Goal: Book appointment/travel/reservation

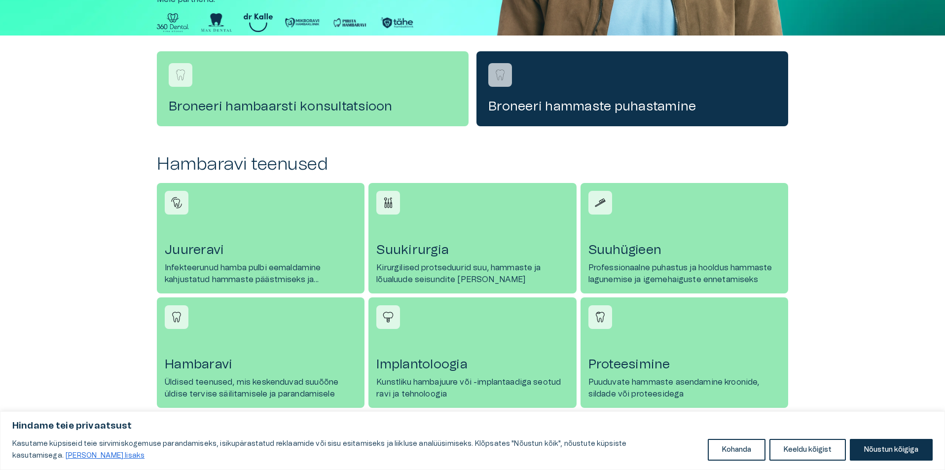
scroll to position [444, 0]
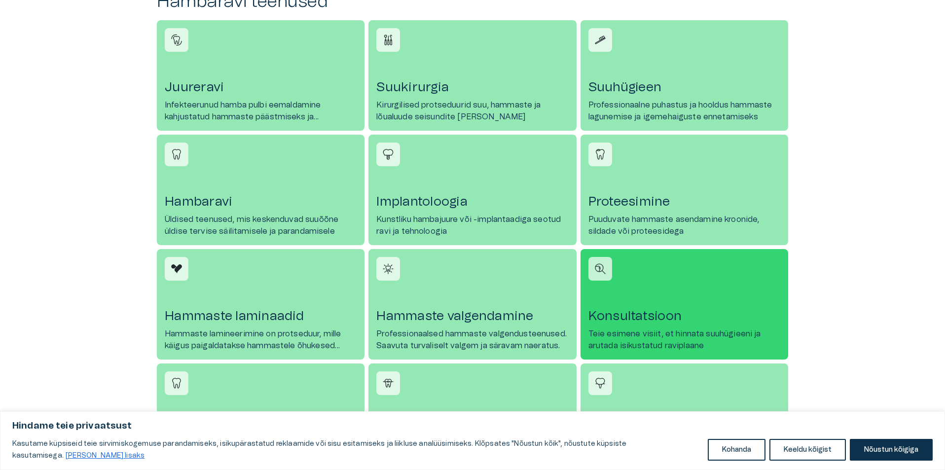
click at [650, 323] on h4 "Konsultatsioon" at bounding box center [684, 316] width 192 height 16
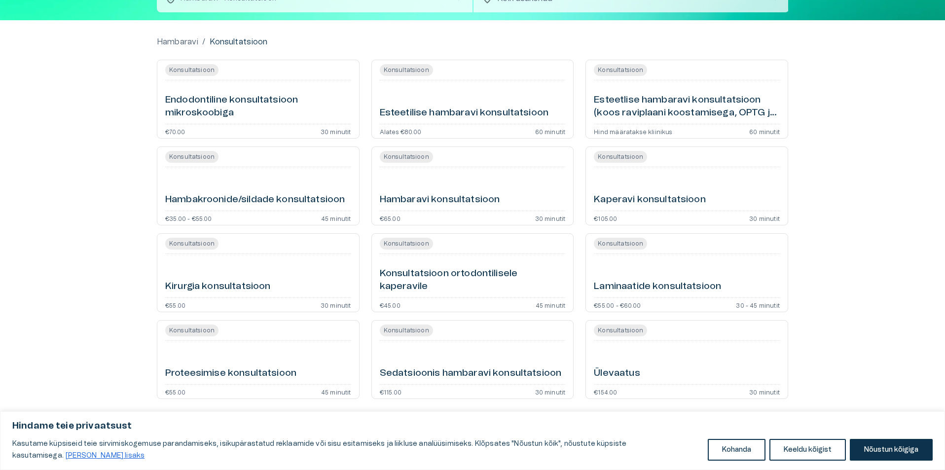
scroll to position [76, 0]
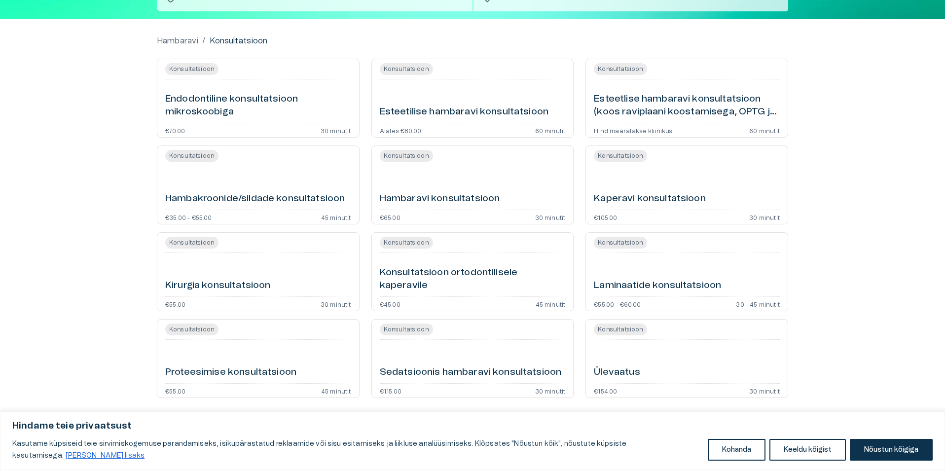
click at [241, 372] on h6 "Proteesimise konsultatsioon" at bounding box center [230, 372] width 131 height 13
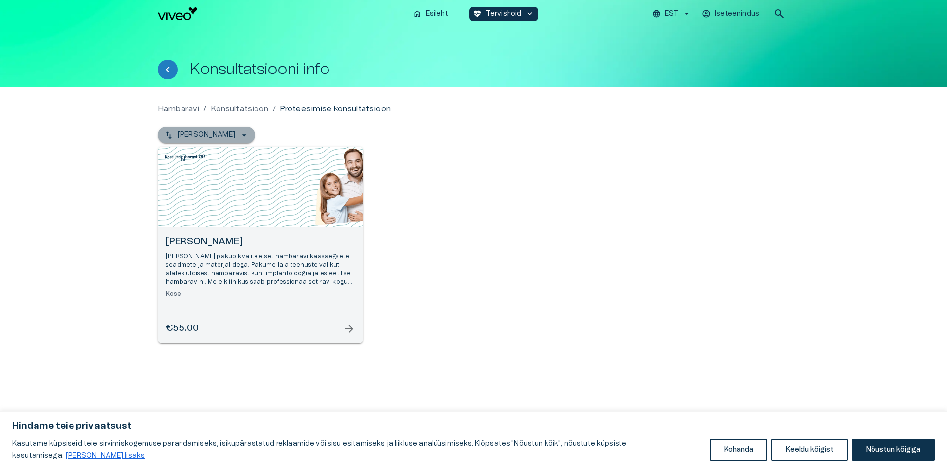
click at [239, 132] on icon "button" at bounding box center [244, 135] width 10 height 10
click at [223, 152] on div "Open selected supplier available booking dates" at bounding box center [260, 187] width 205 height 80
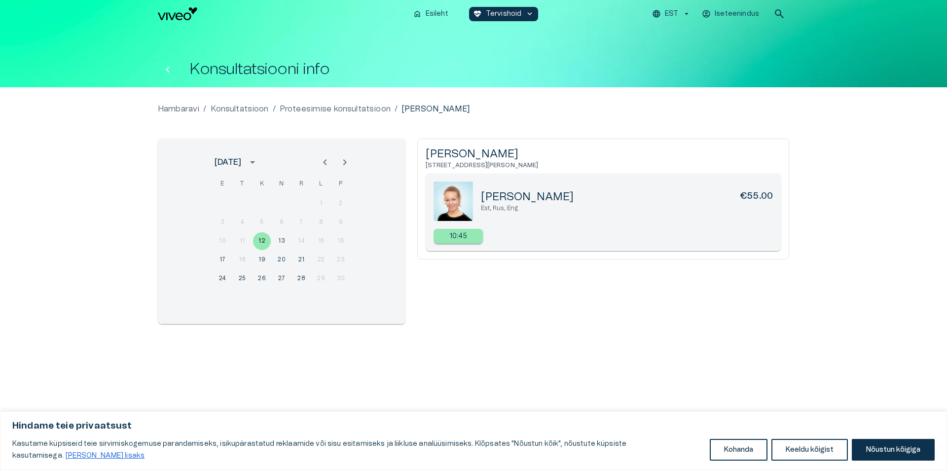
click at [163, 71] on icon "Tagasi" at bounding box center [168, 70] width 12 height 12
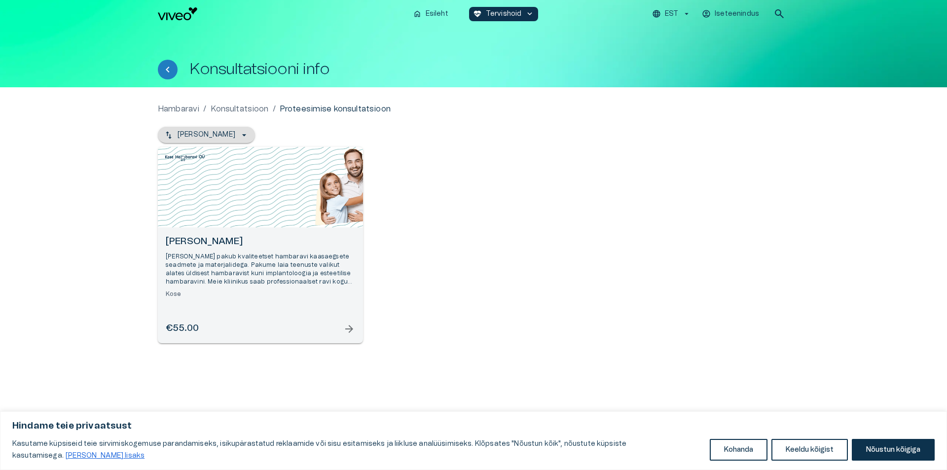
click at [170, 130] on icon "button" at bounding box center [169, 135] width 10 height 10
click at [239, 134] on icon "button" at bounding box center [244, 135] width 10 height 10
click at [239, 135] on icon "button" at bounding box center [244, 135] width 10 height 10
click at [720, 13] on p "Iseteenindus" at bounding box center [736, 14] width 44 height 10
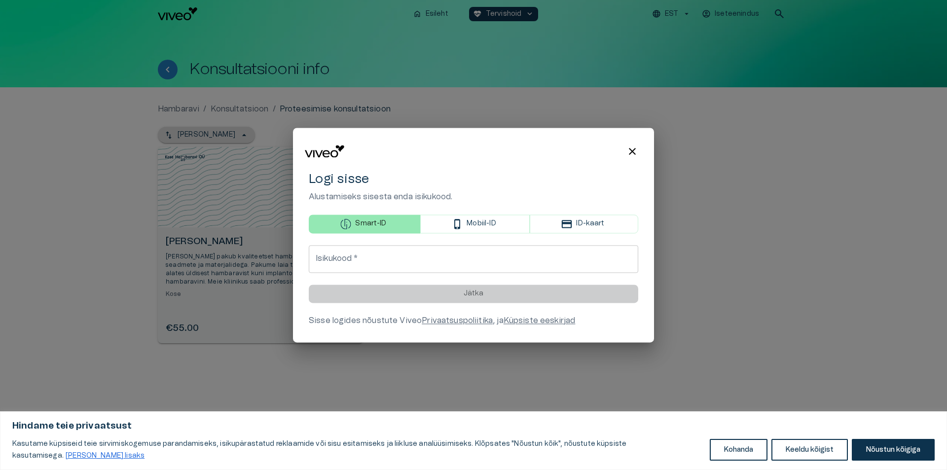
click at [777, 10] on div at bounding box center [473, 235] width 947 height 470
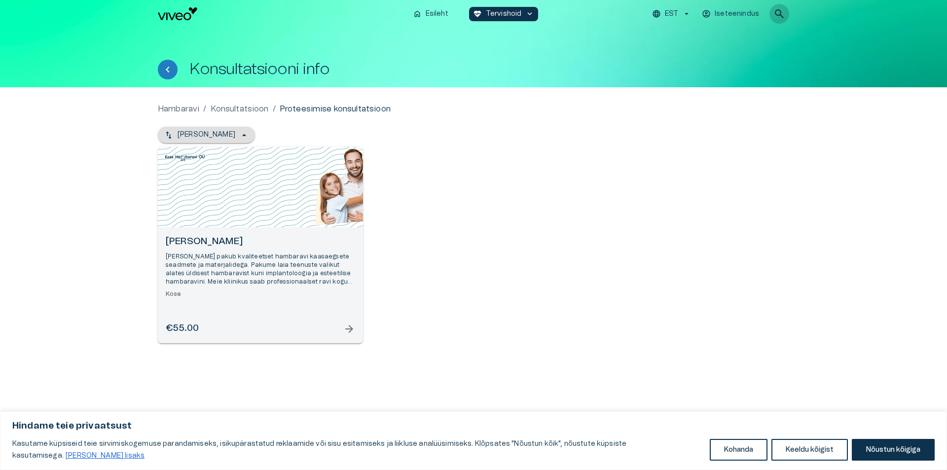
click at [774, 16] on span "search" at bounding box center [779, 14] width 12 height 12
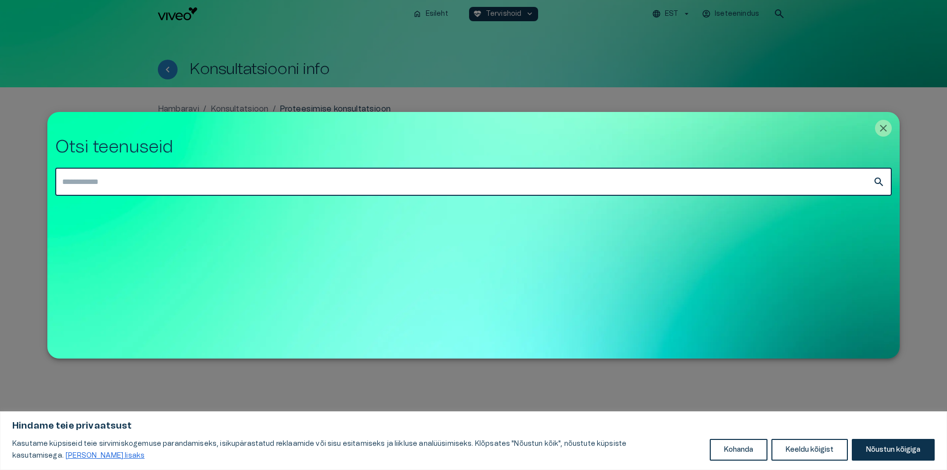
click at [294, 184] on input "text" at bounding box center [463, 182] width 817 height 28
type input "***"
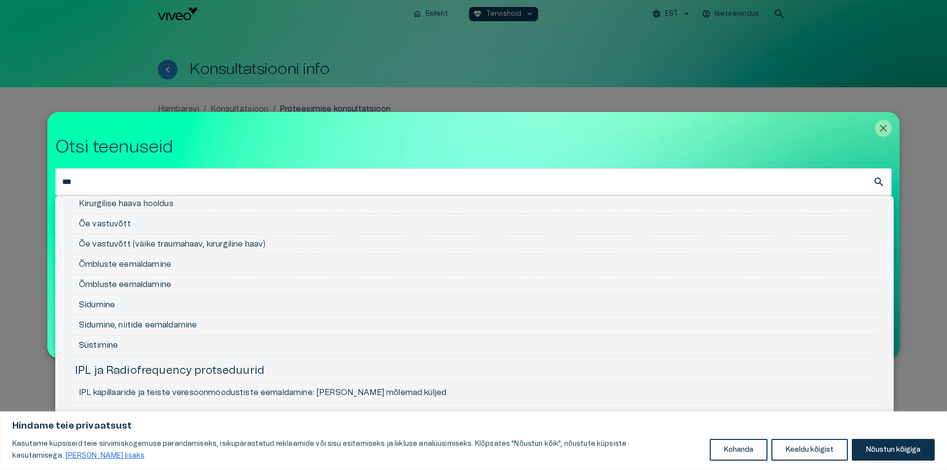
scroll to position [63, 0]
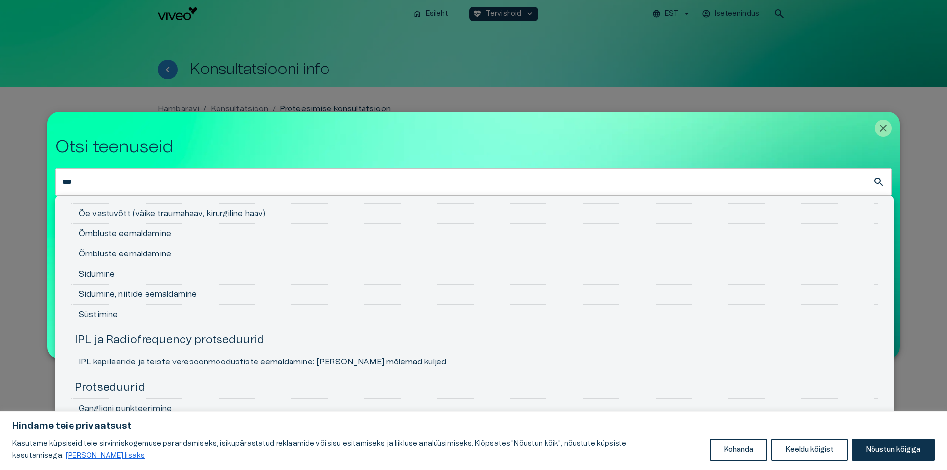
click at [149, 187] on div at bounding box center [473, 235] width 947 height 470
